Goal: Task Accomplishment & Management: Use online tool/utility

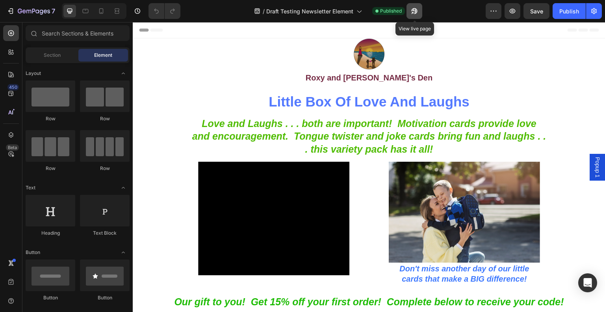
click at [417, 12] on icon "button" at bounding box center [415, 11] width 6 height 6
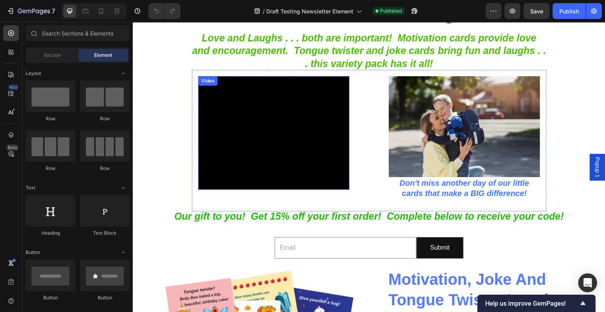
scroll to position [39, 0]
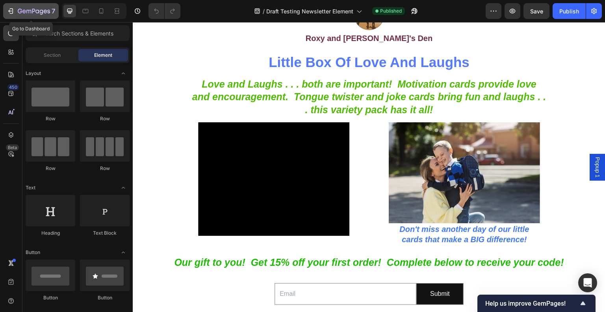
click at [45, 9] on icon "button" at bounding box center [34, 11] width 32 height 7
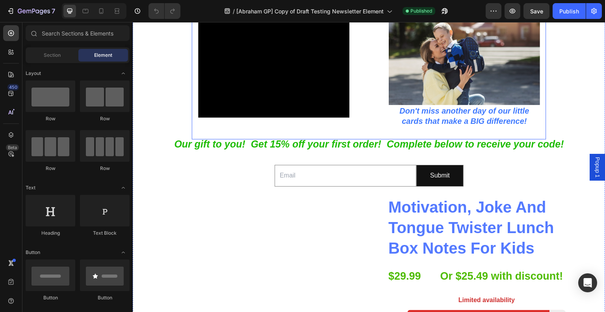
scroll to position [118, 0]
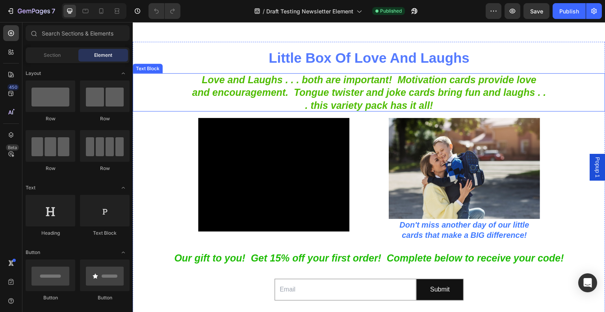
scroll to position [118, 0]
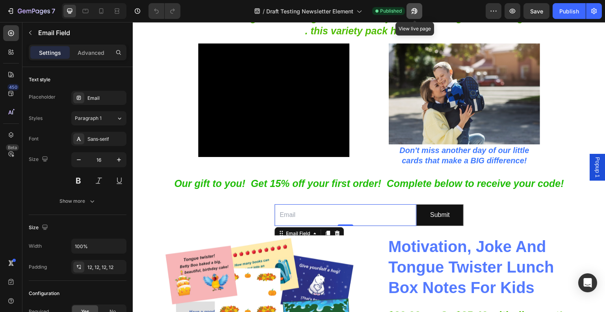
click at [414, 11] on icon "button" at bounding box center [415, 11] width 8 height 8
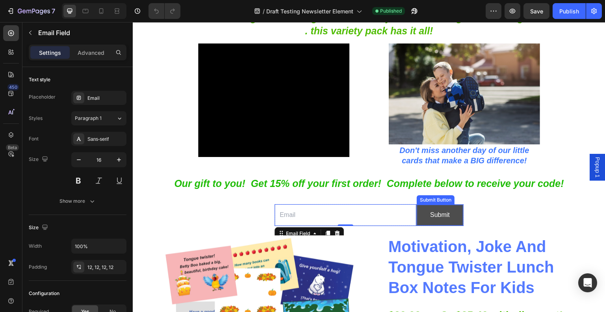
click at [456, 220] on button "Submit" at bounding box center [440, 215] width 46 height 21
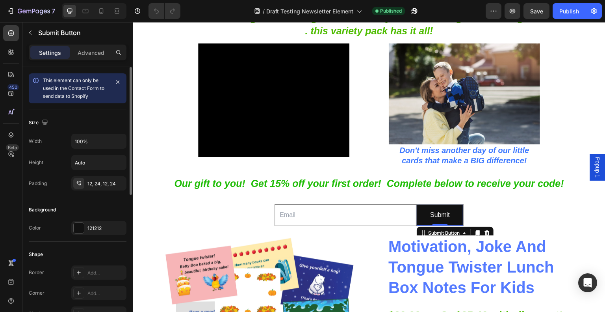
click at [70, 225] on div "Color 121212" at bounding box center [78, 228] width 98 height 14
click at [72, 227] on div "121212" at bounding box center [98, 228] width 55 height 14
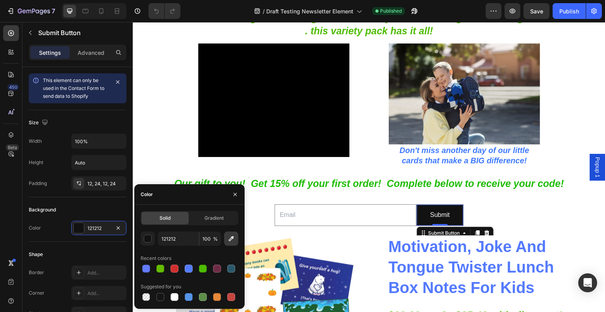
click at [235, 237] on icon "button" at bounding box center [231, 238] width 8 height 8
type input "4EBC00"
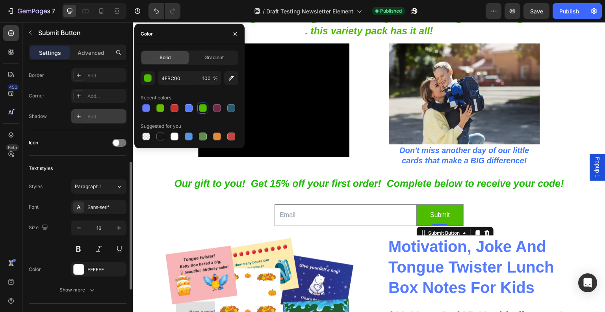
scroll to position [236, 0]
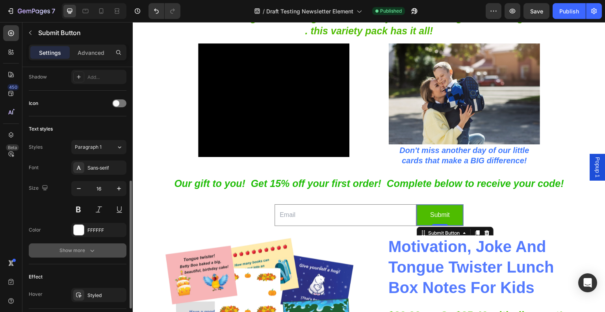
click at [79, 250] on div "Show more" at bounding box center [77, 250] width 37 height 8
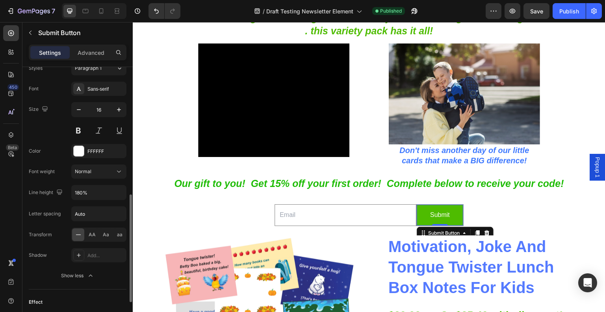
scroll to position [394, 0]
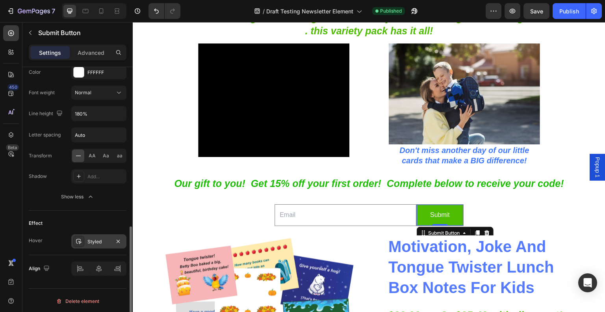
click at [79, 239] on icon at bounding box center [79, 241] width 6 height 5
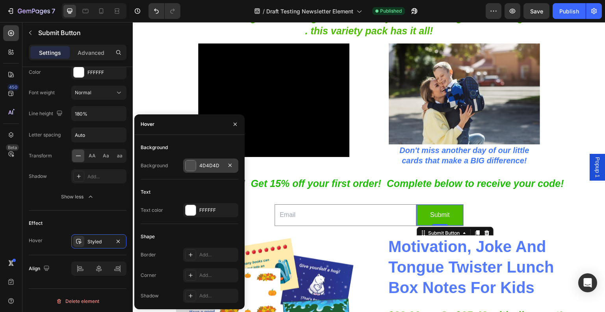
click at [189, 169] on div at bounding box center [191, 165] width 10 height 10
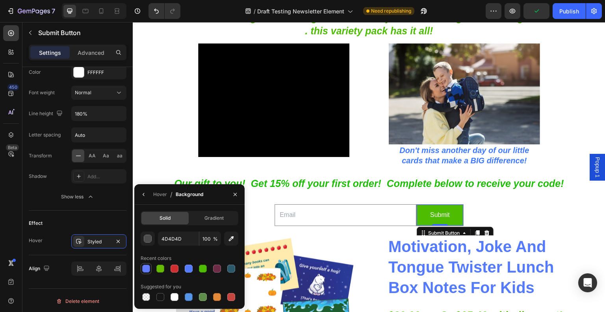
click at [151, 267] on div at bounding box center [145, 268] width 9 height 9
type input "637BFF"
click at [233, 241] on icon "button" at bounding box center [231, 238] width 8 height 8
click at [118, 217] on div "Effect" at bounding box center [78, 223] width 98 height 13
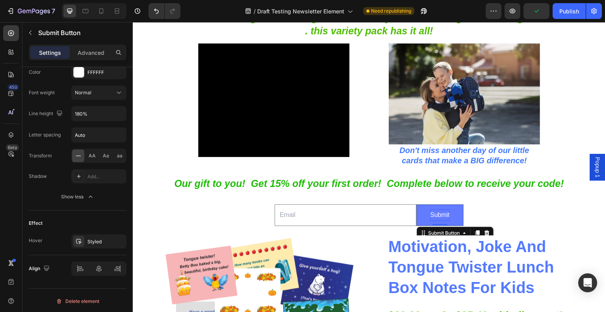
click at [430, 213] on div "Submit" at bounding box center [440, 214] width 20 height 11
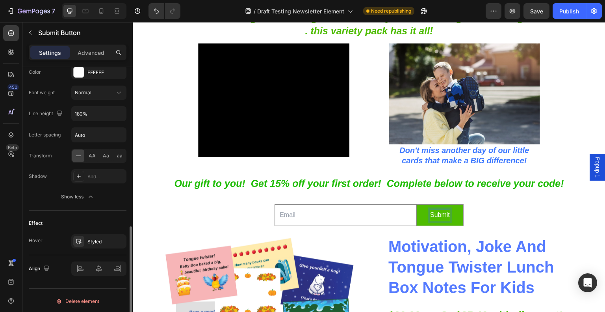
scroll to position [236, 0]
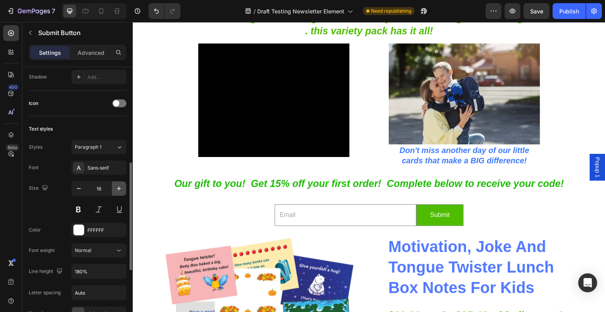
click at [120, 186] on icon "button" at bounding box center [119, 188] width 8 height 8
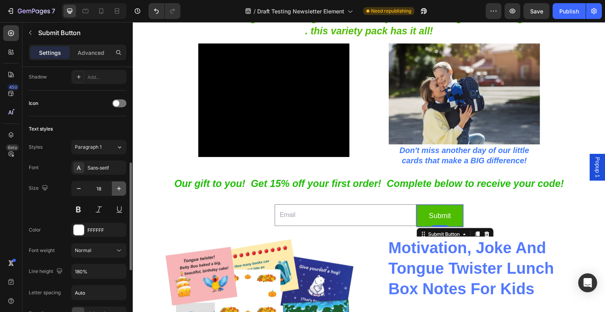
click at [120, 186] on icon "button" at bounding box center [119, 188] width 8 height 8
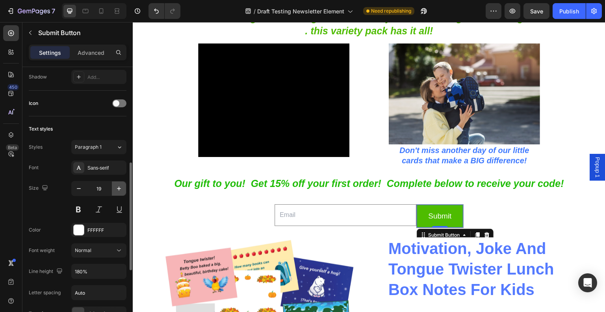
click at [120, 186] on icon "button" at bounding box center [119, 188] width 8 height 8
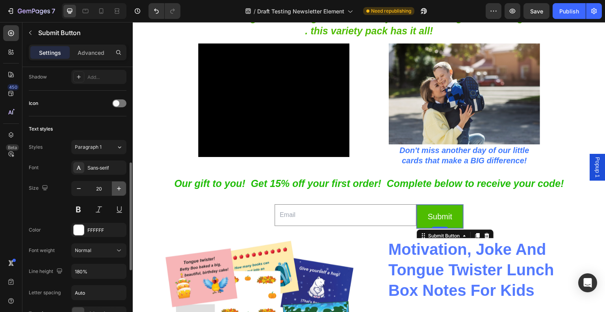
click at [120, 186] on icon "button" at bounding box center [119, 188] width 8 height 8
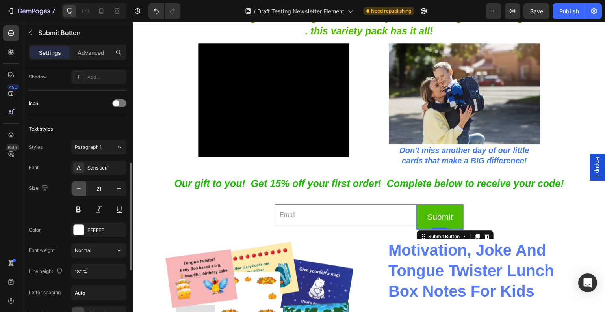
click at [75, 187] on icon "button" at bounding box center [79, 188] width 8 height 8
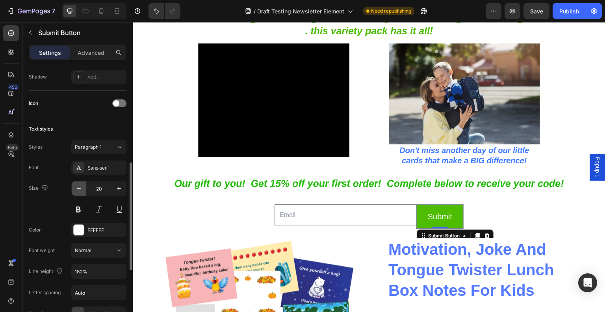
click at [75, 187] on icon "button" at bounding box center [79, 188] width 8 height 8
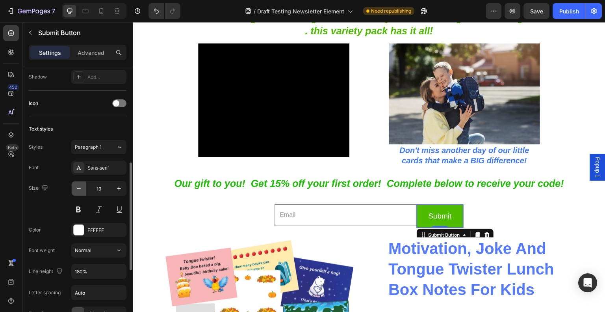
click at [75, 187] on icon "button" at bounding box center [79, 188] width 8 height 8
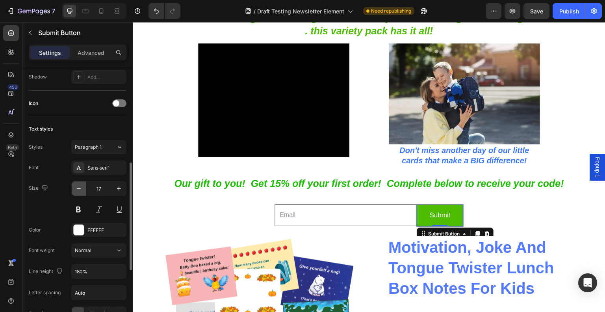
click at [75, 187] on icon "button" at bounding box center [79, 188] width 8 height 8
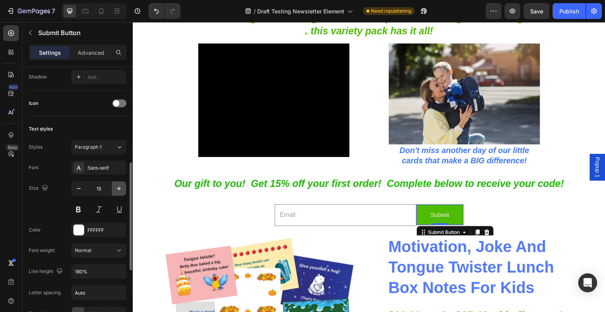
click at [113, 181] on button "button" at bounding box center [119, 188] width 14 height 14
type input "16"
click at [79, 212] on button at bounding box center [78, 209] width 14 height 14
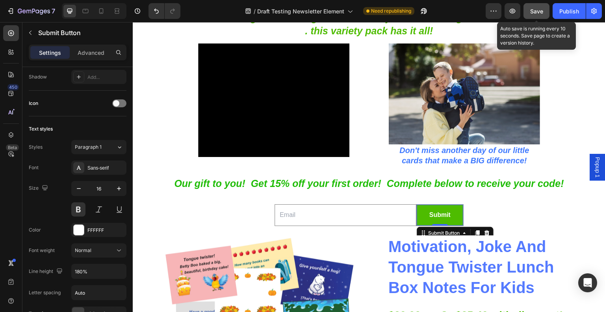
click at [536, 7] on div "Save" at bounding box center [536, 11] width 13 height 8
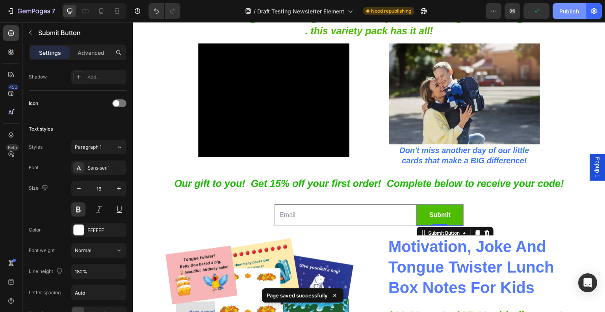
click at [563, 9] on div "Publish" at bounding box center [570, 11] width 20 height 8
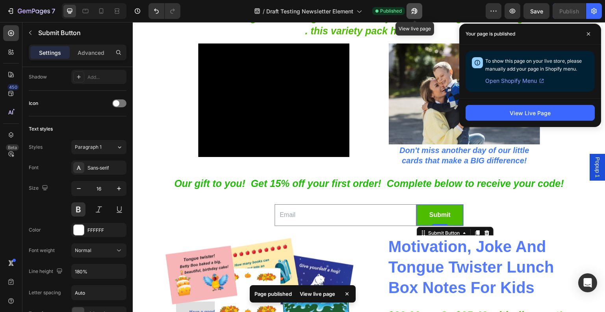
click at [420, 9] on button "button" at bounding box center [415, 11] width 16 height 16
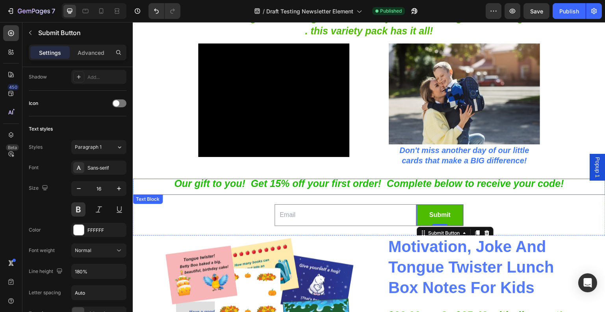
click at [425, 184] on strong "Our gift to you! Get 15% off your first order! Complete below to receive your c…" at bounding box center [369, 183] width 390 height 11
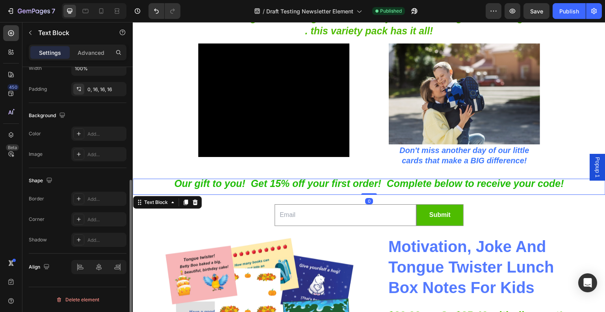
scroll to position [0, 0]
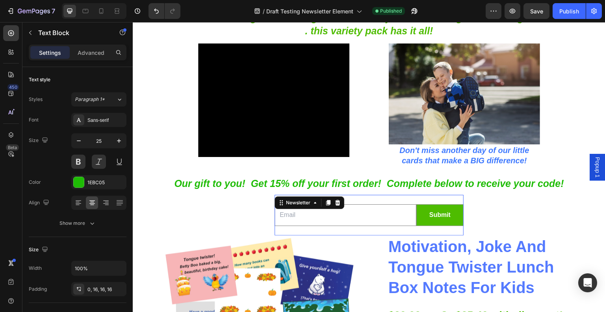
click at [459, 229] on div "Email Field Submit Submit Button Row Newsletter 0" at bounding box center [369, 215] width 189 height 41
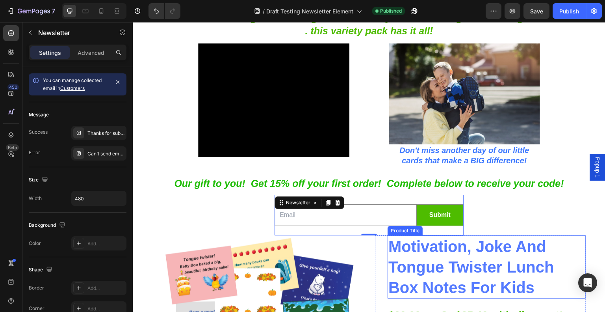
click at [456, 243] on h1 "Motivation, Joke And Tongue Twister Lunch Box Notes For Kids" at bounding box center [487, 266] width 198 height 63
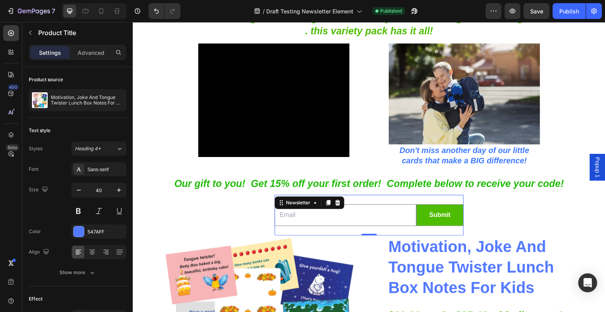
click at [365, 234] on div "Email Field Submit Submit Button Row Newsletter 0" at bounding box center [369, 215] width 189 height 41
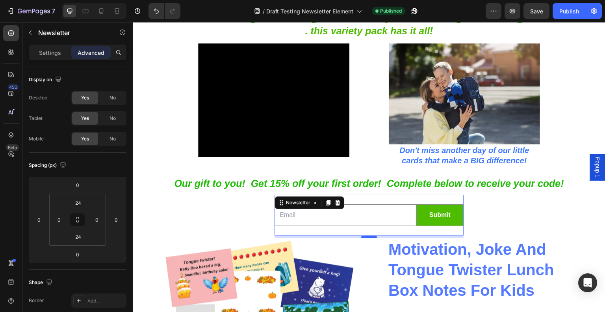
click at [366, 237] on div at bounding box center [369, 237] width 16 height 2
type input "7"
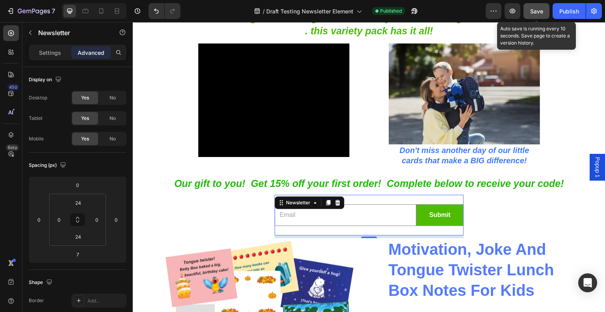
click at [541, 18] on button "Save" at bounding box center [537, 11] width 26 height 16
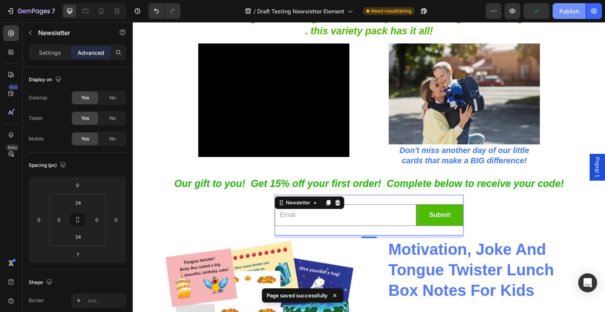
click at [565, 11] on div "Publish" at bounding box center [570, 11] width 20 height 8
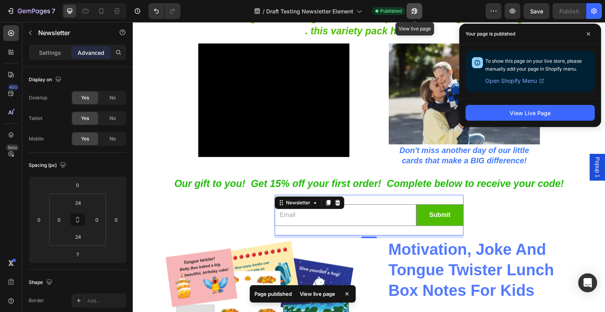
click at [420, 14] on button "button" at bounding box center [415, 11] width 16 height 16
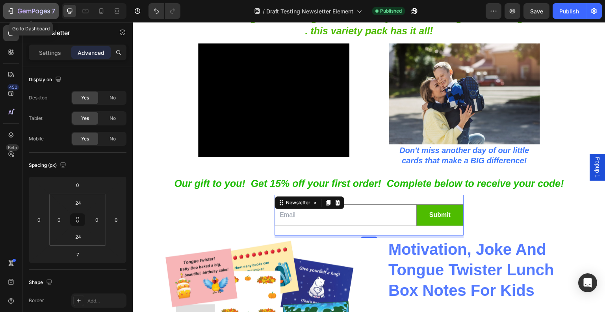
click at [47, 13] on icon "button" at bounding box center [34, 11] width 32 height 7
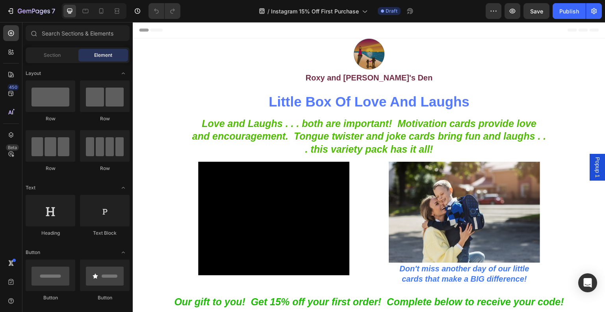
click at [594, 166] on span "Popup 1" at bounding box center [598, 167] width 8 height 20
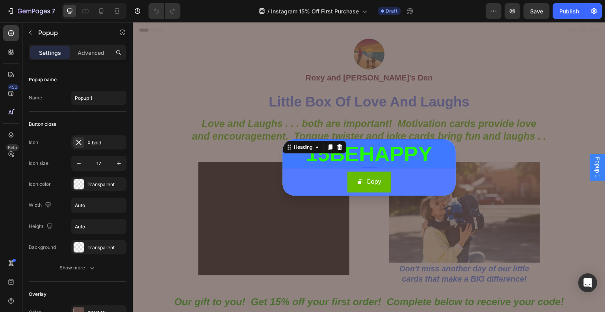
click at [394, 154] on h2 "15BEHAPPY" at bounding box center [369, 153] width 173 height 29
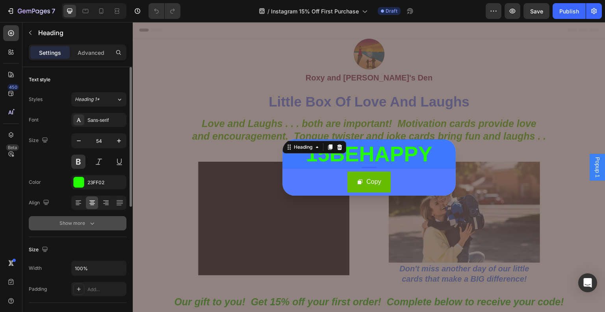
scroll to position [79, 0]
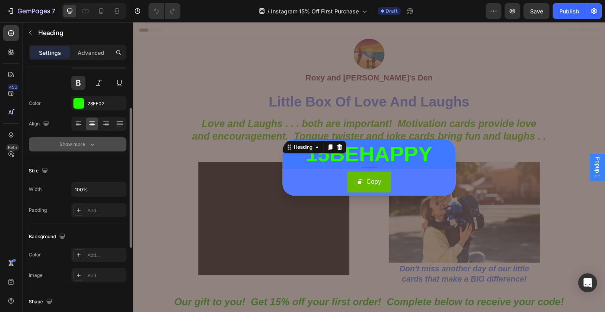
click at [90, 145] on icon "button" at bounding box center [92, 144] width 8 height 8
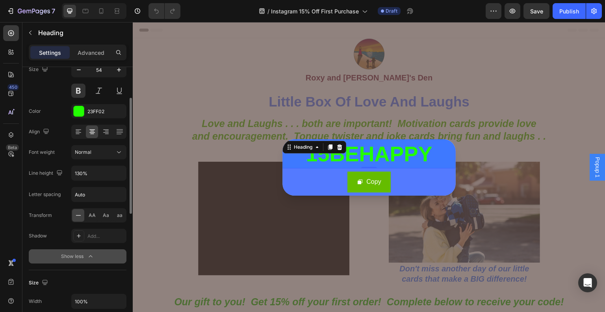
scroll to position [0, 0]
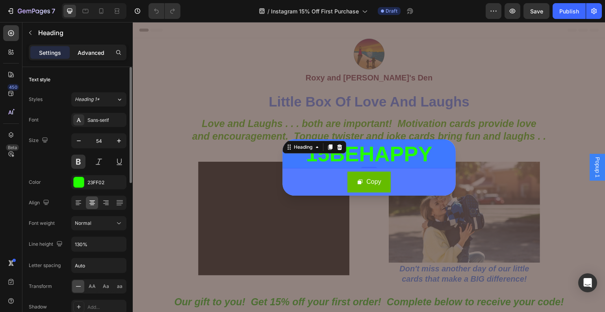
click at [98, 54] on p "Advanced" at bounding box center [91, 52] width 27 height 8
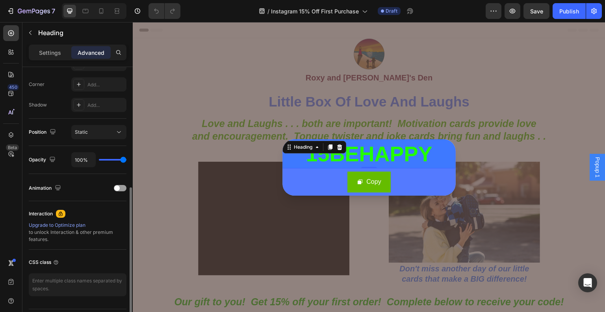
scroll to position [257, 0]
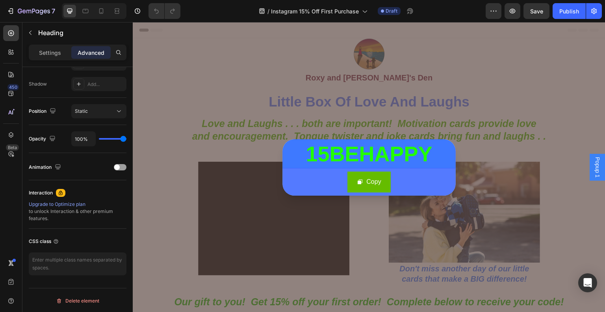
click at [382, 149] on h2 "15BEHAPPY" at bounding box center [369, 153] width 173 height 29
click at [424, 153] on p "15BEHAPPY" at bounding box center [369, 154] width 172 height 28
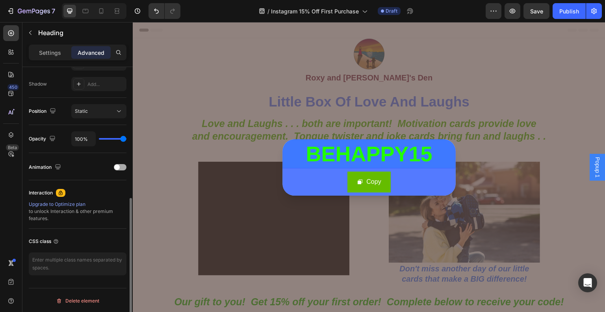
click at [92, 167] on div "Animation" at bounding box center [78, 167] width 98 height 13
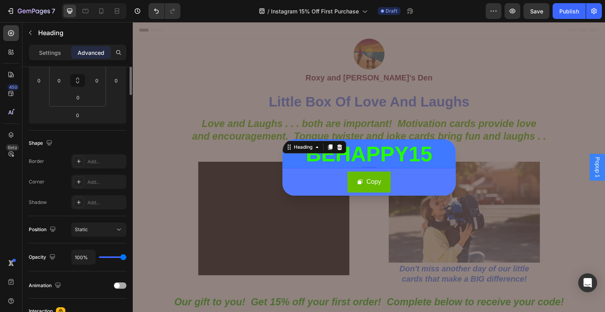
scroll to position [0, 0]
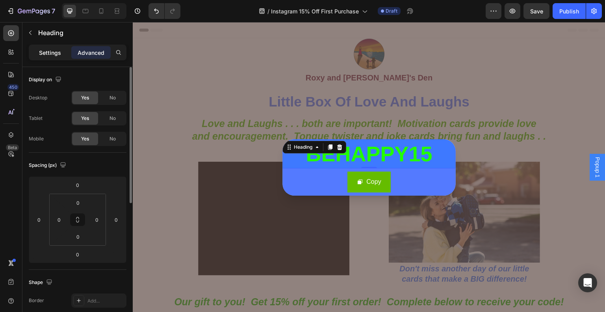
click at [59, 55] on p "Settings" at bounding box center [50, 52] width 22 height 8
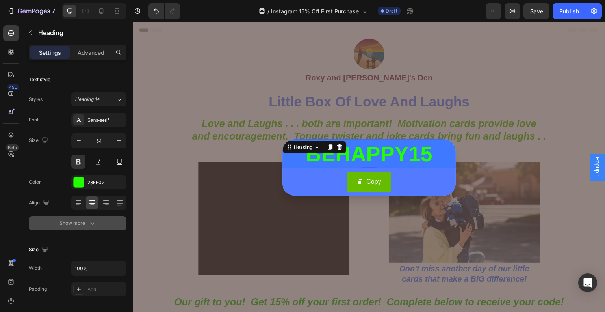
click at [63, 219] on div "Show more" at bounding box center [77, 223] width 37 height 8
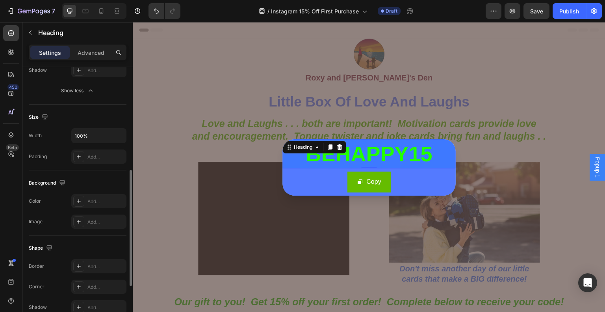
scroll to position [347, 0]
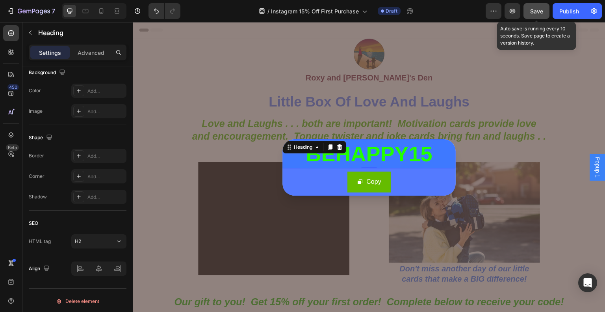
click at [534, 5] on button "Save" at bounding box center [537, 11] width 26 height 16
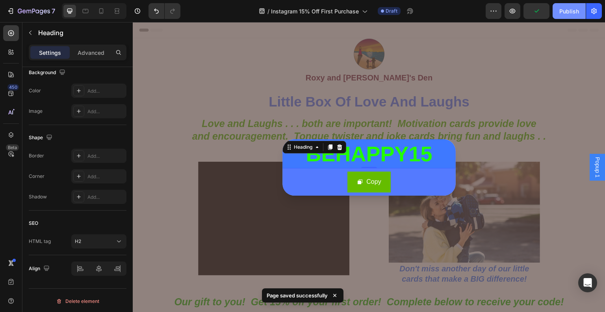
click at [569, 10] on div "Publish" at bounding box center [570, 11] width 20 height 8
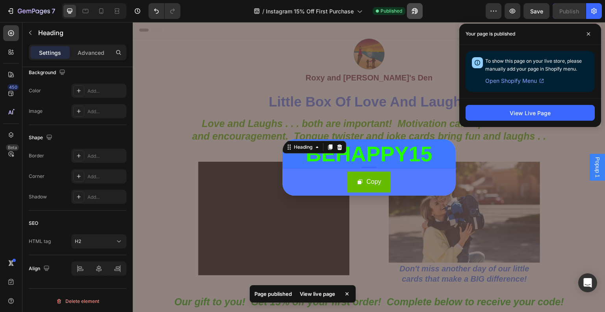
click at [419, 7] on button "button" at bounding box center [415, 11] width 16 height 16
